Goal: Communication & Community: Answer question/provide support

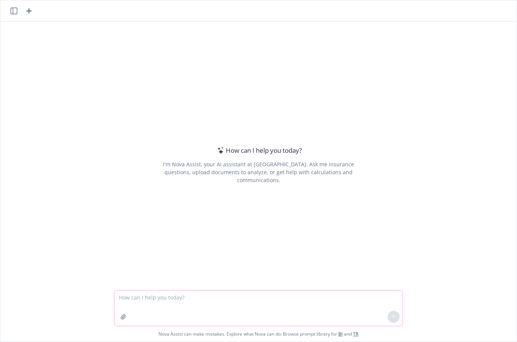
click at [148, 295] on textarea at bounding box center [258, 308] width 288 height 35
type textarea "for long term disability the benefit is 60% to a maximum of $10,000. what is th…"
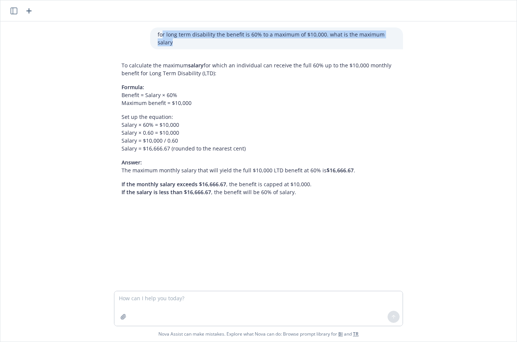
drag, startPoint x: 160, startPoint y: 34, endPoint x: 392, endPoint y: 40, distance: 231.6
click at [392, 40] on div "for long term disability the benefit is 60% to a maximum of $10,000. what is th…" at bounding box center [276, 38] width 253 height 22
click at [398, 37] on div "for long term disability the benefit is 60% to a maximum of $10,000. what is th…" at bounding box center [276, 38] width 253 height 22
drag, startPoint x: 395, startPoint y: 36, endPoint x: 139, endPoint y: 35, distance: 255.7
click at [139, 35] on div "for long term disability the benefit is 60% to a maximum of $10,000. what is th…" at bounding box center [258, 38] width 301 height 22
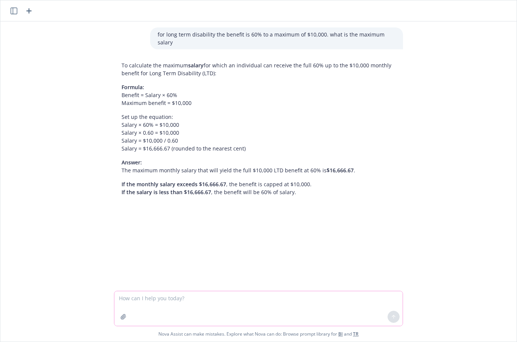
click at [148, 301] on textarea at bounding box center [258, 308] width 288 height 35
paste textarea "for long term disability the benefit is 60% to a maximum of $10,000. what is th…"
click at [335, 298] on textarea "for long term disability the benefit is 60% to a maximum of $10,000. what is th…" at bounding box center [258, 308] width 288 height 35
type textarea "for long term disability the benefit is 60% to a maximum of $10,000. what is th…"
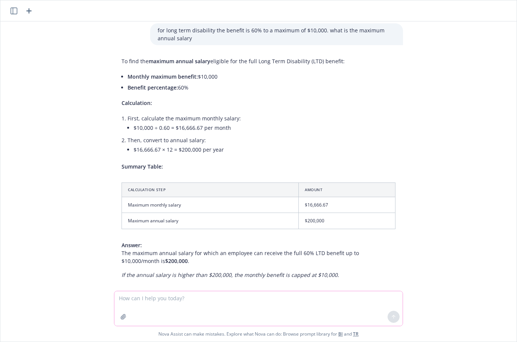
scroll to position [186, 0]
click at [184, 303] on textarea at bounding box center [258, 308] width 288 height 35
paste textarea "for long term disability the benefit is 60% to a maximum of $10,000. what is th…"
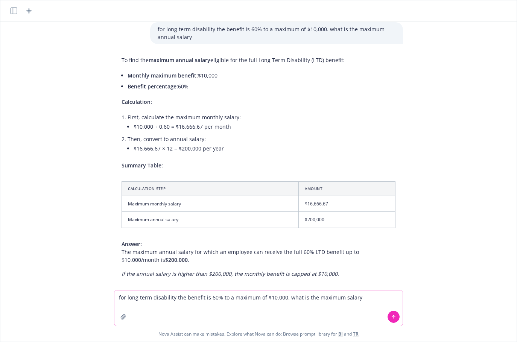
click at [133, 298] on textarea "for long term disability the benefit is 60% to a maximum of $10,000. what is th…" at bounding box center [258, 308] width 288 height 35
click at [136, 298] on textarea "for long term disability the benefit is 60% to a maximum of $10,000. what is th…" at bounding box center [258, 308] width 288 height 35
click at [276, 298] on textarea "for short term disability the benefit is 60% to a maximum of $10,000. what is t…" at bounding box center [258, 308] width 288 height 35
type textarea "for short term disability the benefit is 60% to a maximum of $2,500. what is th…"
click at [388, 317] on button at bounding box center [394, 317] width 12 height 12
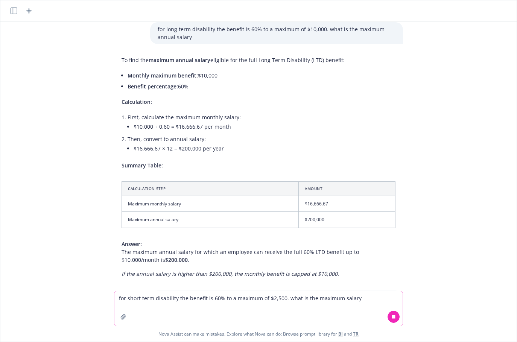
scroll to position [221, 0]
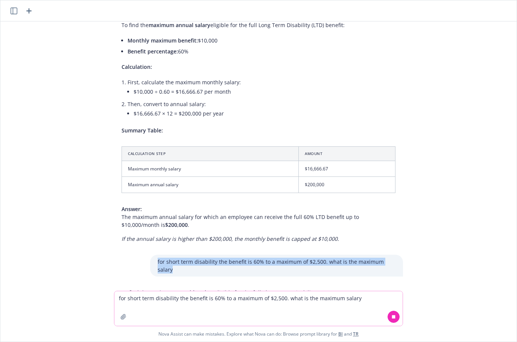
drag, startPoint x: 390, startPoint y: 255, endPoint x: 155, endPoint y: 262, distance: 235.1
click at [155, 262] on div "for long term disability the benefit is 60% to a maximum of $10,000. what is th…" at bounding box center [258, 156] width 517 height 270
copy p "for short term disability the benefit is 60% to a maximum of $2,500. what is th…"
click at [167, 305] on textarea "for short term disability the benefit is 60% to a maximum of $2,500. what is th…" at bounding box center [258, 308] width 288 height 35
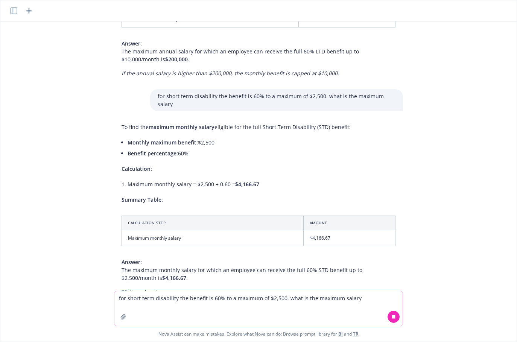
scroll to position [397, 0]
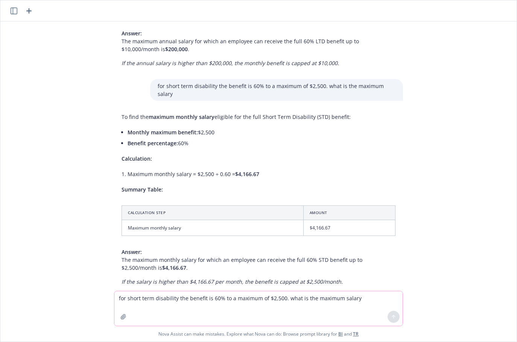
click at [176, 306] on textarea "for short term disability the benefit is 60% to a maximum of $2,500. what is th…" at bounding box center [258, 308] width 288 height 35
paste textarea "for short term disability the benefit is 60% to a maximum of $2,500. what is th…"
click at [334, 296] on textarea "for short term disability the benefit is 60% to a maximum of $2,500. what is th…" at bounding box center [258, 308] width 288 height 35
type textarea "for short term disability the benefit is 60% to a maximum of $2,500. what is th…"
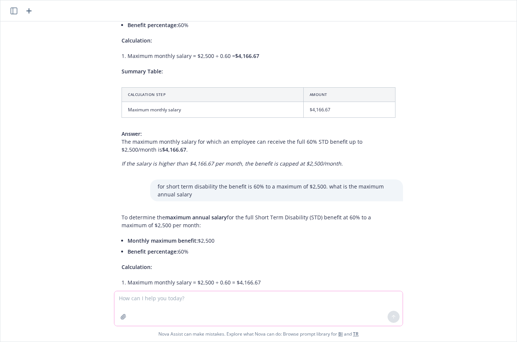
scroll to position [462, 0]
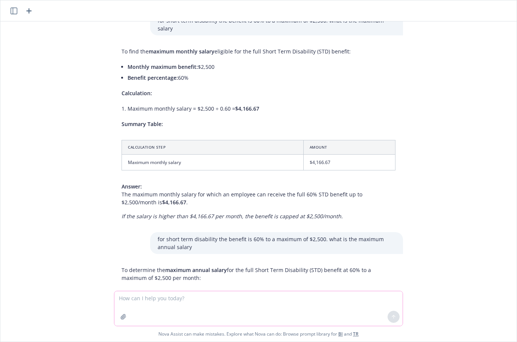
paste textarea "for short term disability the benefit is 60% to a maximum of $2,500. what is th…"
click at [278, 299] on textarea "for short term disability the benefit is 60% to a maximum of $2,500. what is th…" at bounding box center [258, 308] width 288 height 35
click at [380, 296] on textarea "for short term disability the benefit is 60% to a maximum of $2,500 per week. w…" at bounding box center [258, 308] width 288 height 35
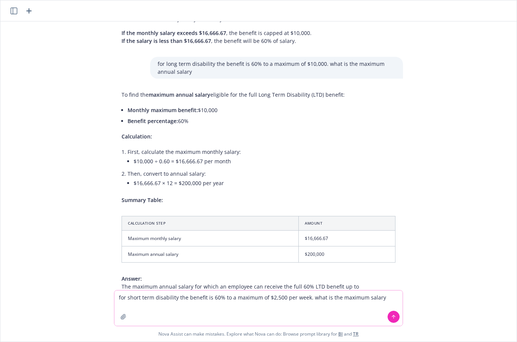
scroll to position [86, 0]
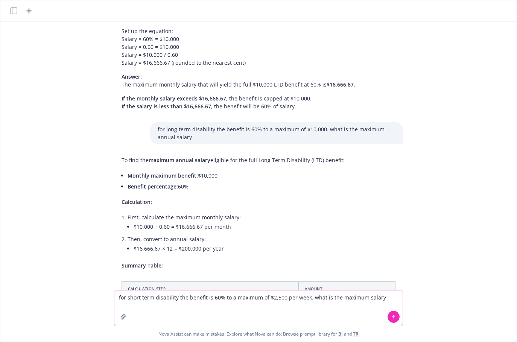
click at [357, 298] on textarea "for short term disability the benefit is 60% to a maximum of $2,500 per week. w…" at bounding box center [258, 308] width 288 height 35
click at [360, 298] on textarea "for short term disability the benefit is 60% to a maximum of $2,500 per week. w…" at bounding box center [258, 308] width 288 height 35
type textarea "for short term disability the benefit is 60% to a maximum of $2,500 per week. w…"
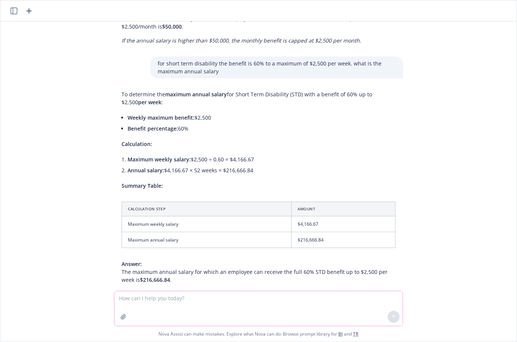
scroll to position [904, 0]
